Goal: Transaction & Acquisition: Purchase product/service

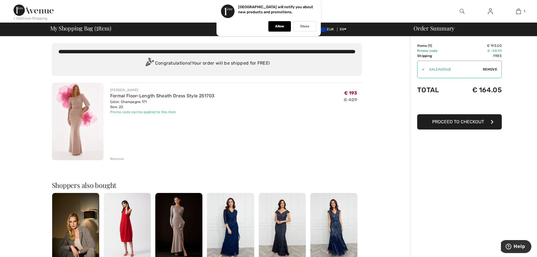
click at [78, 108] on img at bounding box center [78, 121] width 52 height 77
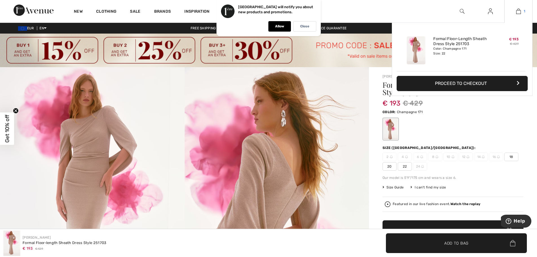
click at [520, 12] on img at bounding box center [518, 11] width 5 height 7
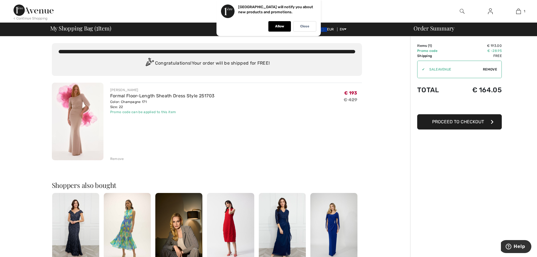
click at [458, 121] on span "Proceed to Checkout" at bounding box center [458, 121] width 52 height 5
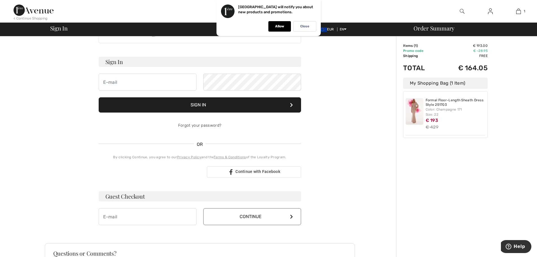
scroll to position [56, 0]
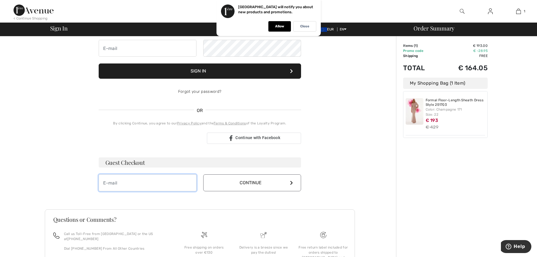
click at [123, 184] on input "email" at bounding box center [148, 182] width 98 height 17
type input "mari.raiko@raiko.fi"
click at [242, 183] on button "Continue" at bounding box center [252, 182] width 98 height 17
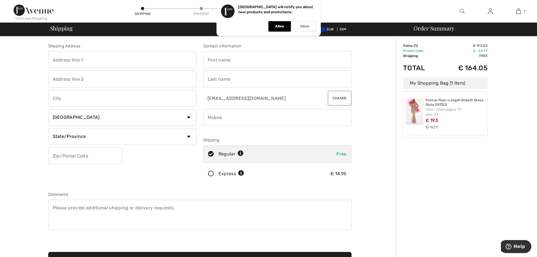
click at [66, 61] on input "text" at bounding box center [122, 59] width 148 height 17
type input "vahdontie 91"
type input "Turku"
select select "FI"
type input "20320"
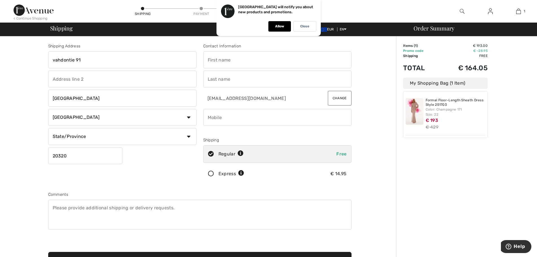
type input "mari"
type input "raiko-pyysalo"
type input "0503501615"
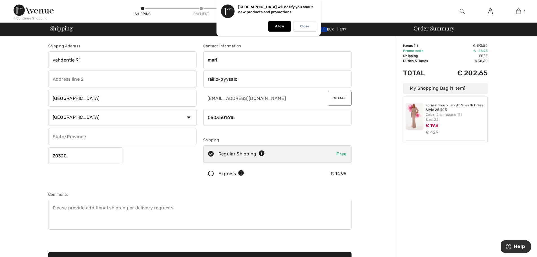
click at [72, 96] on input "Turku" at bounding box center [122, 98] width 148 height 17
type input "T"
type input "Raisio"
click at [75, 157] on input "20320" at bounding box center [85, 155] width 74 height 17
type input "21280"
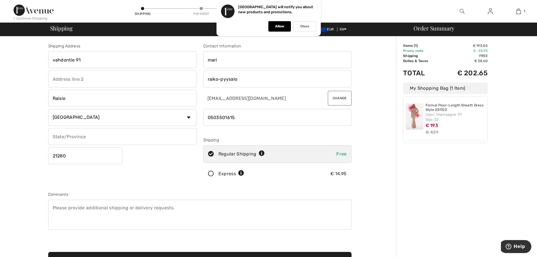
click at [239, 81] on input "raiko-pyysalo" at bounding box center [277, 78] width 148 height 17
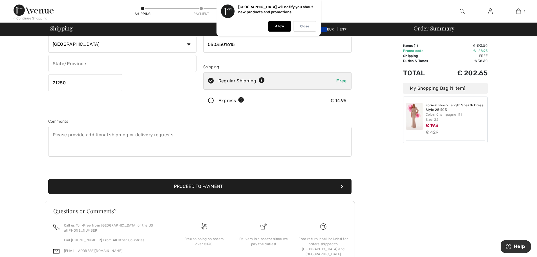
scroll to position [85, 0]
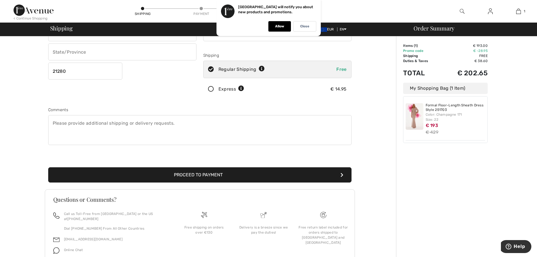
type input "raiko"
click at [192, 177] on button "Proceed to Payment" at bounding box center [199, 174] width 303 height 15
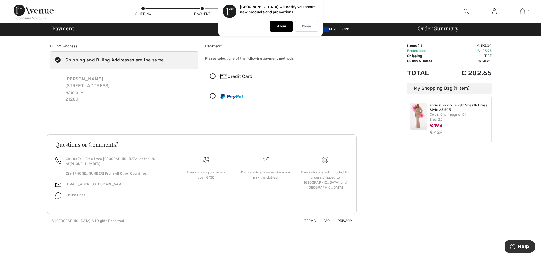
click at [214, 73] on div "Credit Card" at bounding box center [279, 76] width 148 height 17
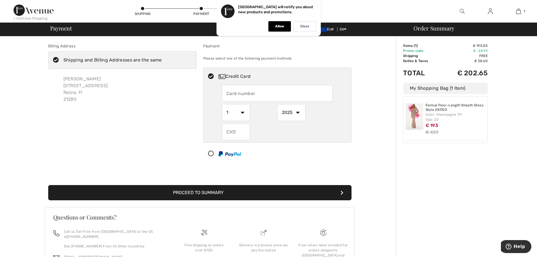
click at [240, 90] on input "text" at bounding box center [277, 93] width 111 height 17
type input "4470650294834580"
click at [240, 111] on select "1 2 3 4 5 6 7 8 9 10 11 12" at bounding box center [236, 112] width 28 height 17
select select "12"
click at [222, 104] on select "1 2 3 4 5 6 7 8 9 10 11 12" at bounding box center [236, 112] width 28 height 17
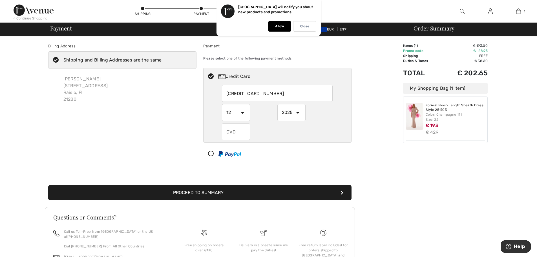
click at [242, 132] on input "text" at bounding box center [236, 131] width 28 height 17
type input "788"
click at [238, 193] on button "Proceed to Summary" at bounding box center [199, 192] width 303 height 15
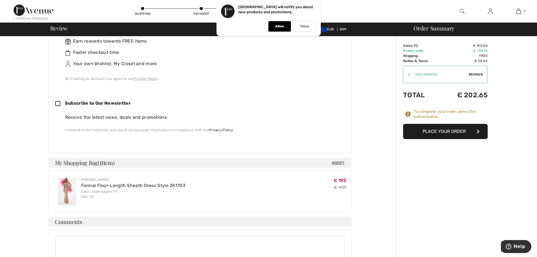
scroll to position [191, 0]
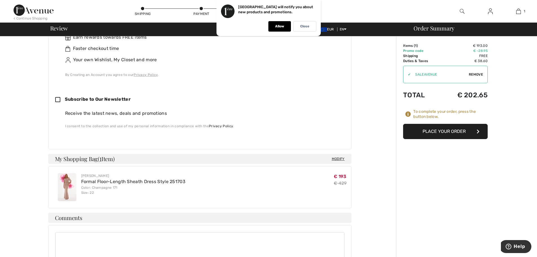
click at [448, 130] on button "Place Your Order" at bounding box center [445, 131] width 85 height 15
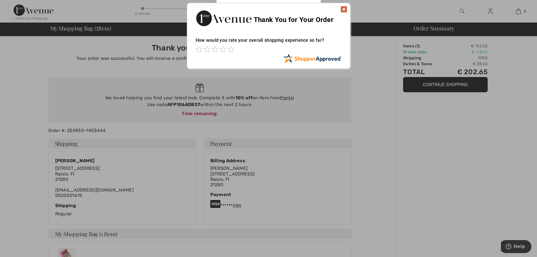
click at [344, 9] on img at bounding box center [343, 9] width 7 height 7
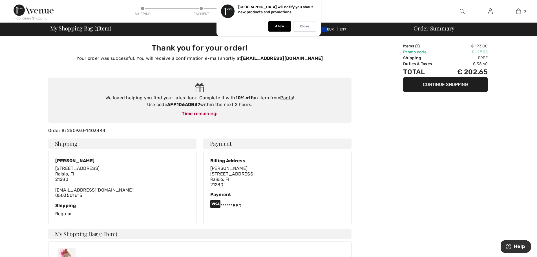
click at [441, 155] on div "Order Summary Items ( 1 ) € 193.00 Promo code € -28.95 Shipping Free Duties & T…" at bounding box center [466, 208] width 141 height 345
